Goal: Find specific page/section: Find specific page/section

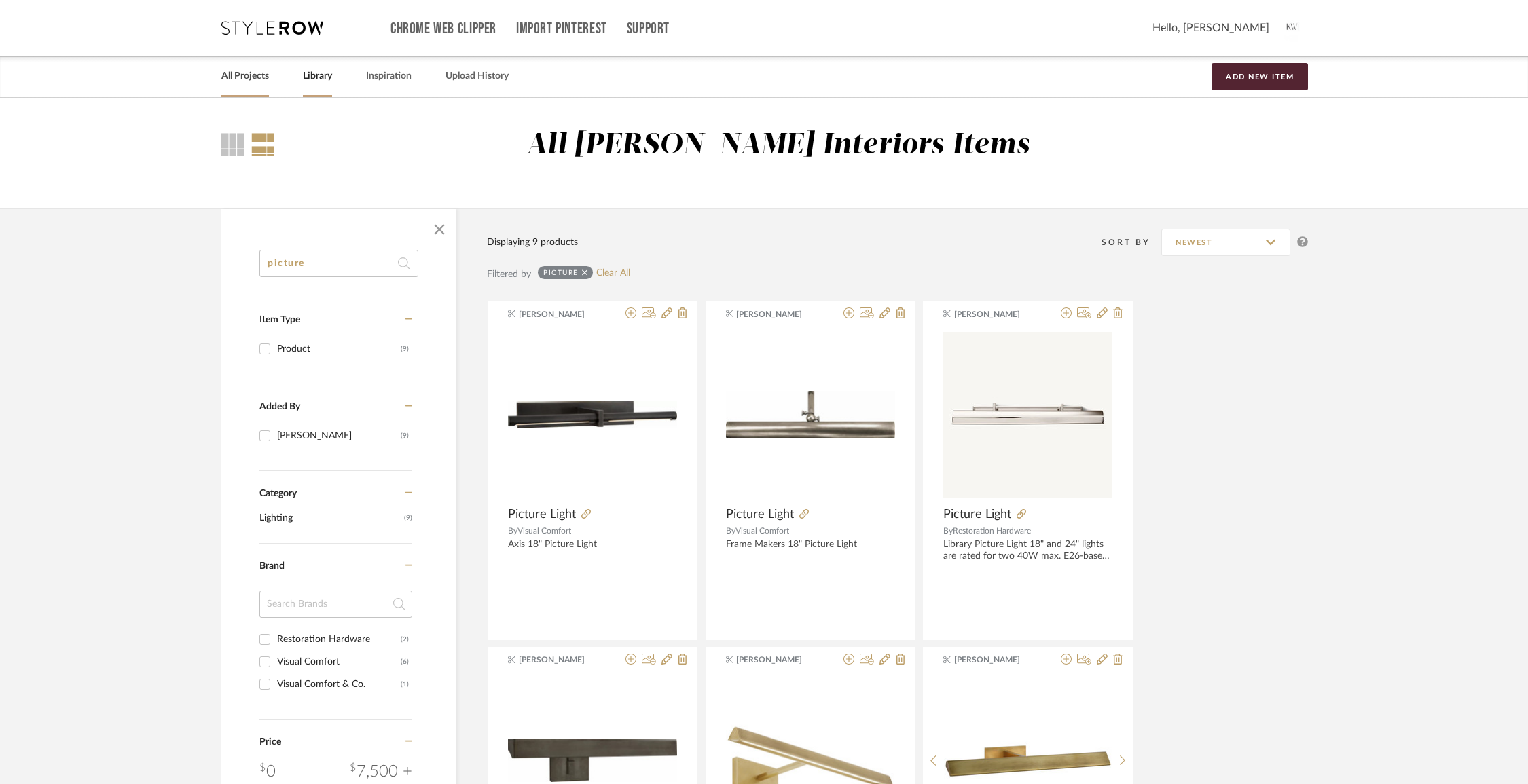
click at [234, 75] on link "All Projects" at bounding box center [245, 76] width 47 height 19
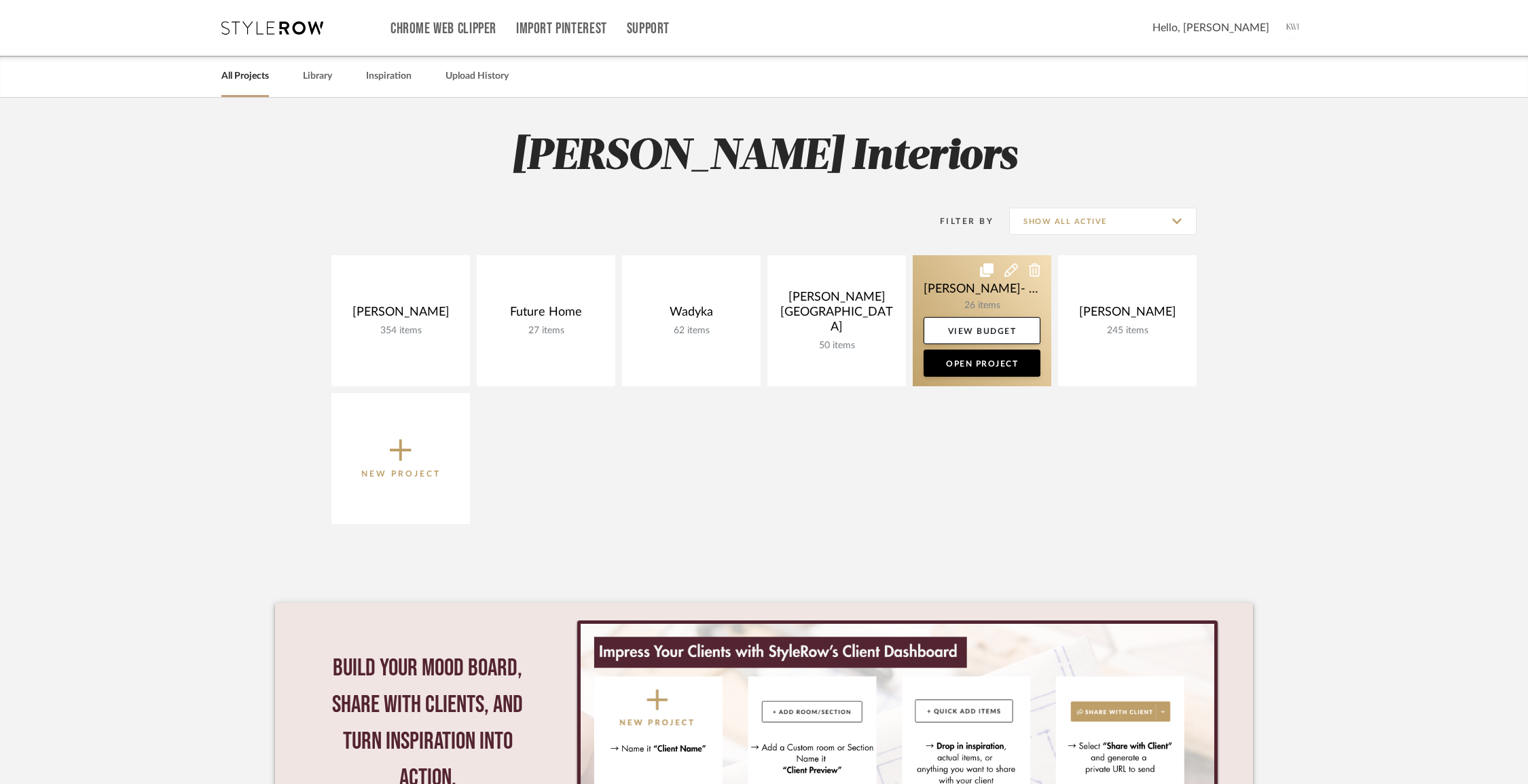
click at [933, 291] on link at bounding box center [982, 320] width 138 height 131
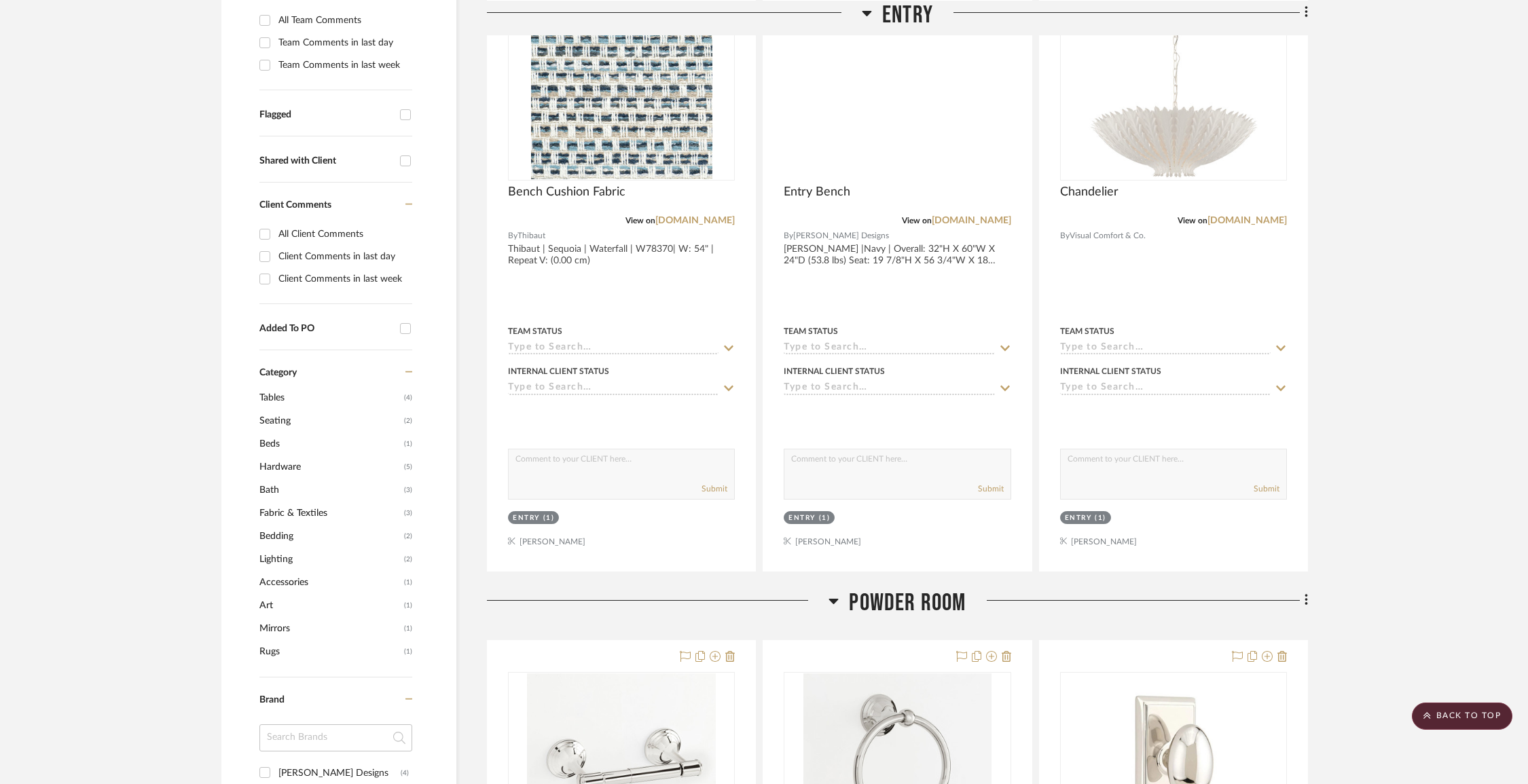
scroll to position [288, 0]
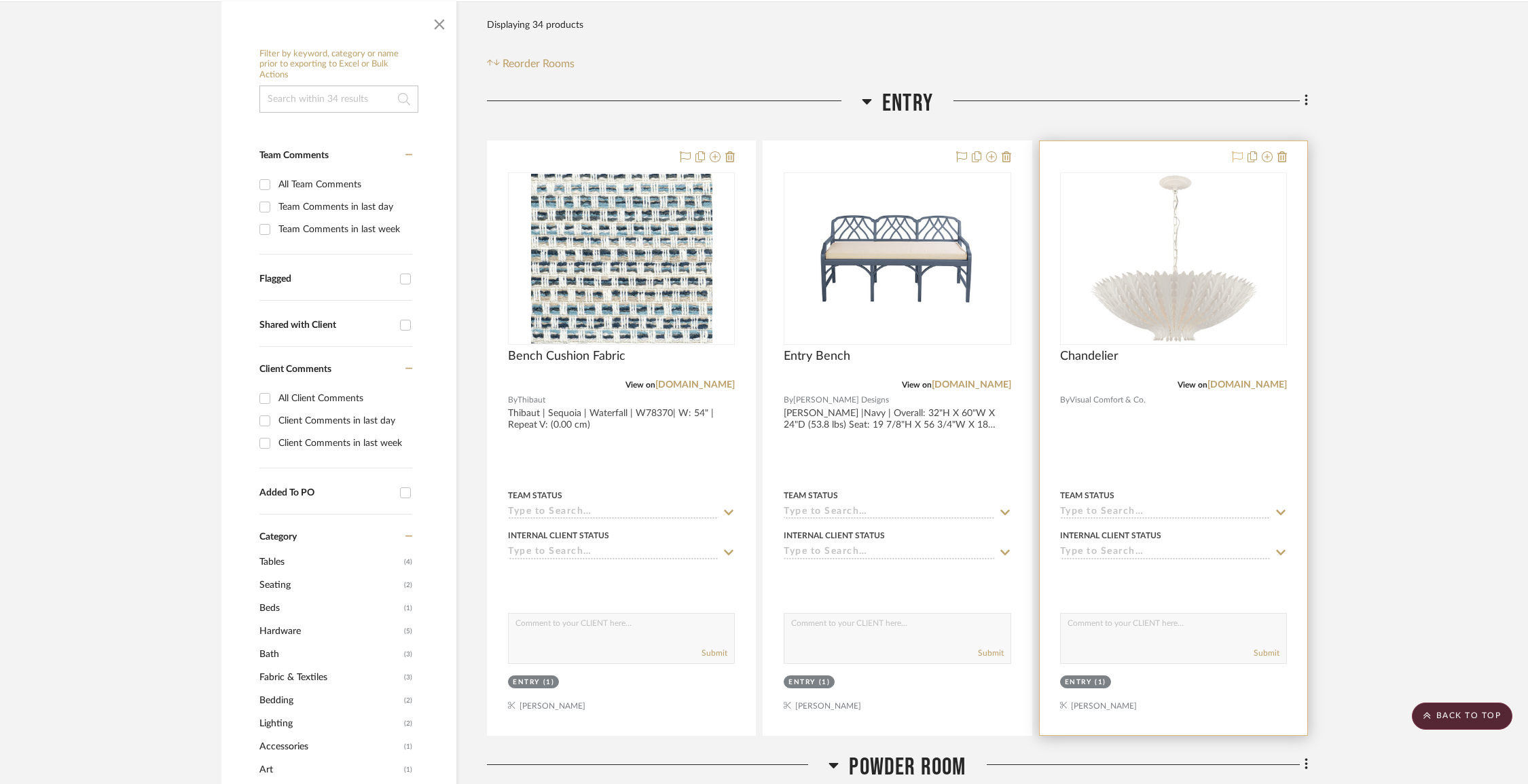
click at [1235, 152] on icon at bounding box center [1237, 157] width 11 height 11
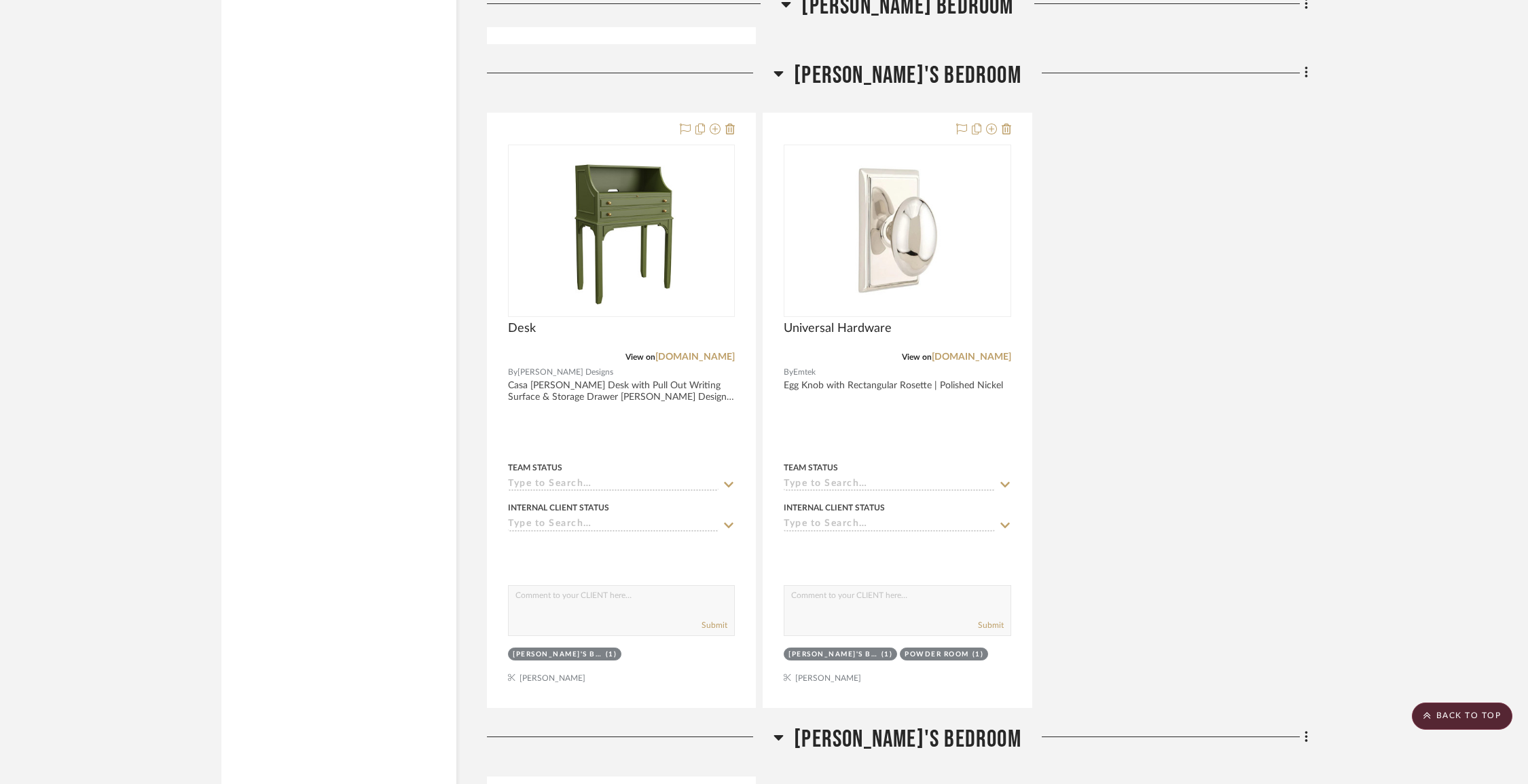
scroll to position [7698, 0]
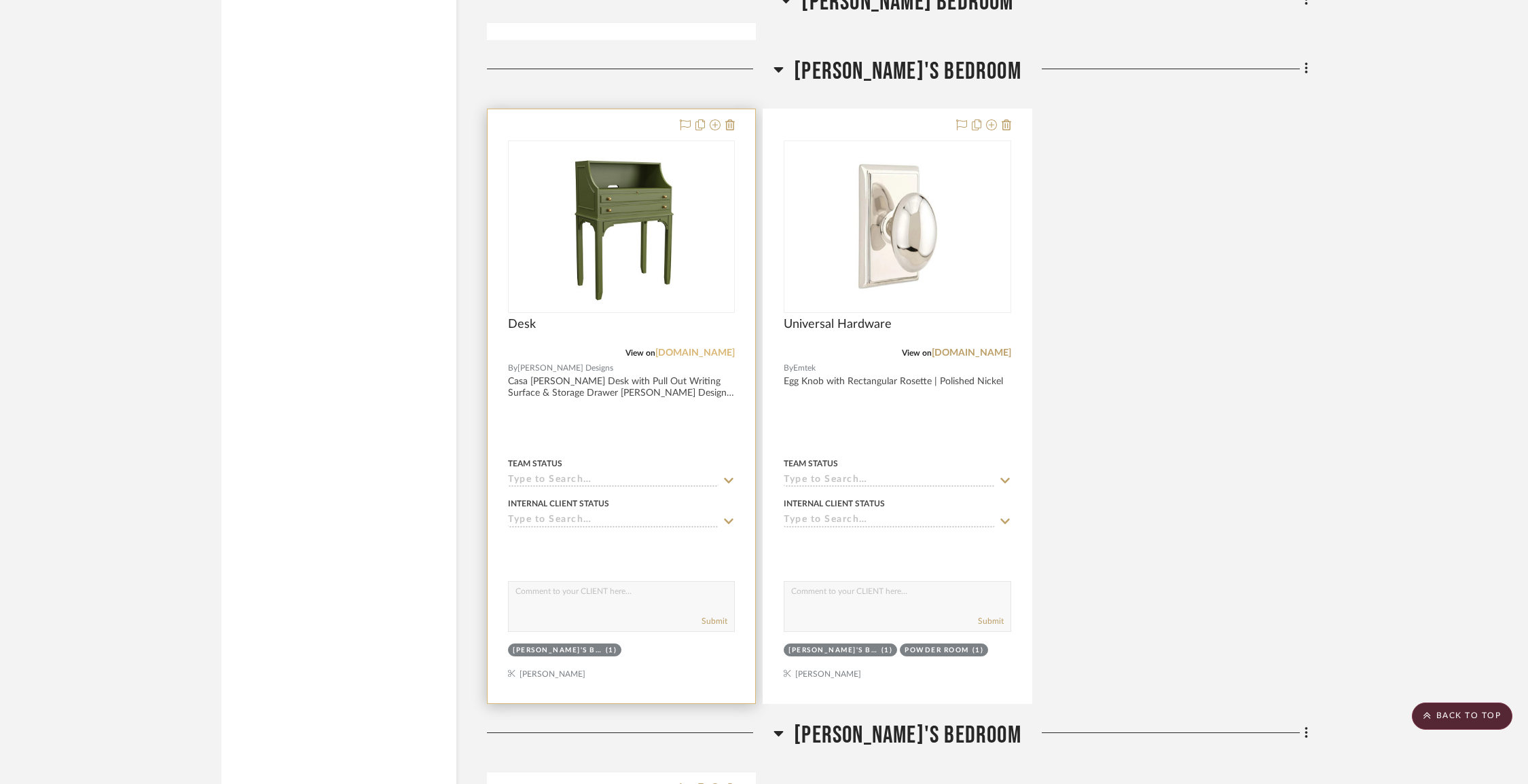
click at [695, 348] on link "[DOMAIN_NAME]" at bounding box center [695, 353] width 79 height 9
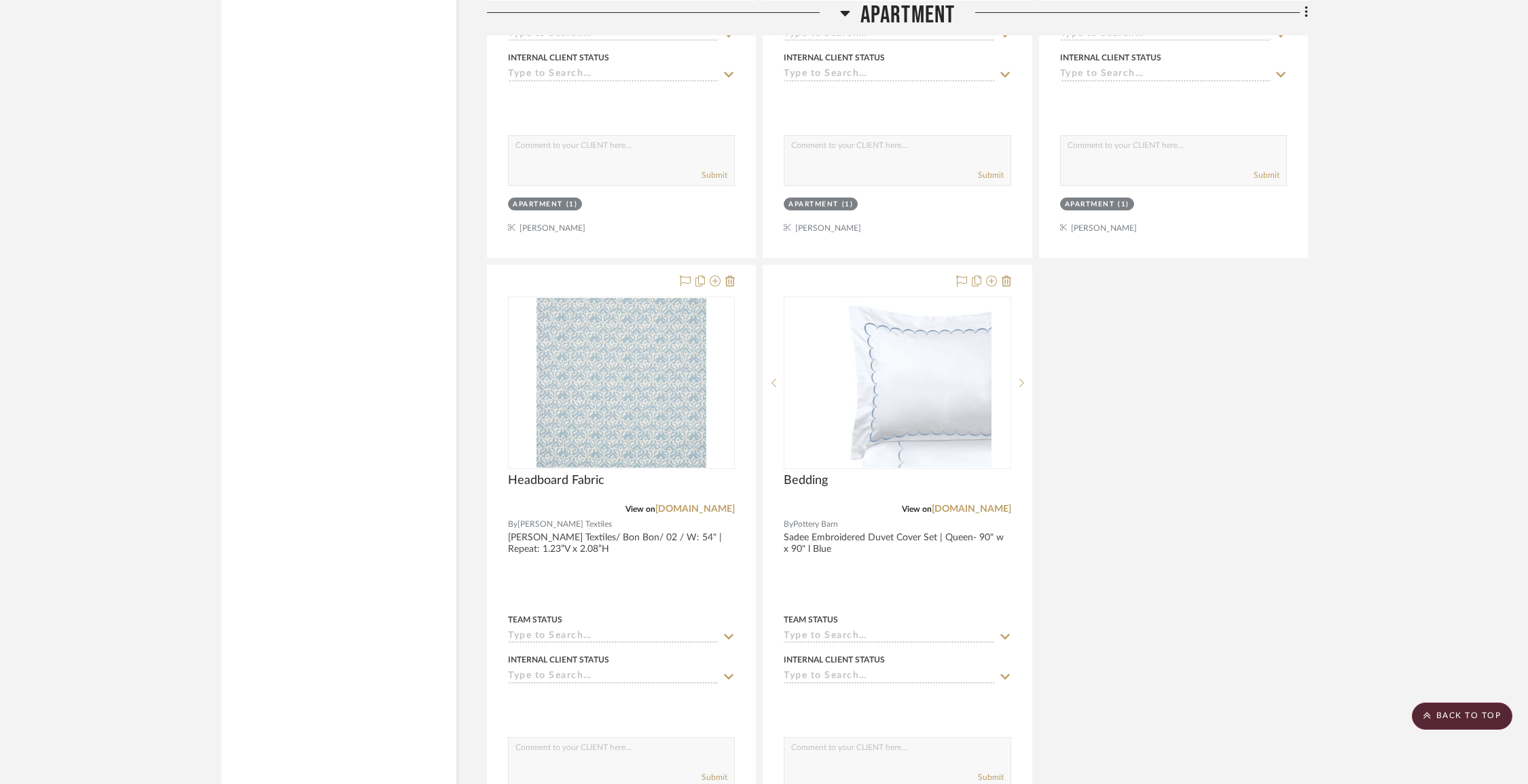
scroll to position [10938, 0]
